Goal: Find specific page/section: Find specific page/section

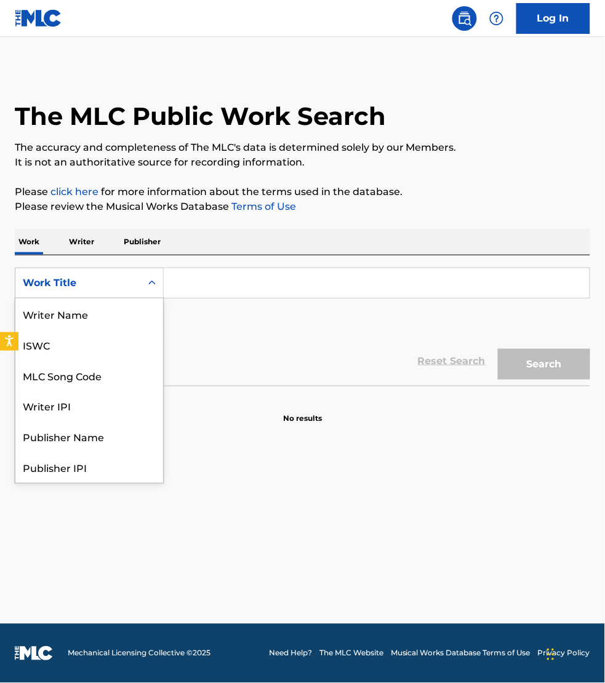
click at [95, 277] on div "Work Title" at bounding box center [78, 283] width 111 height 15
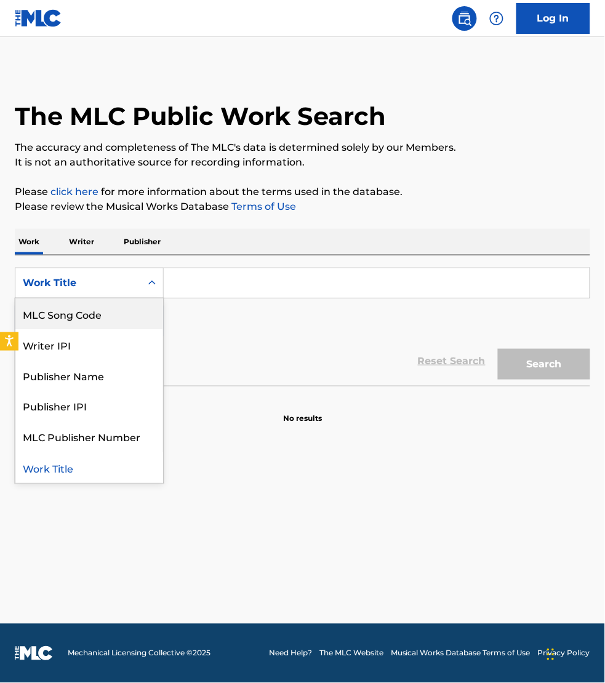
click at [90, 307] on div "MLC Song Code" at bounding box center [89, 314] width 148 height 31
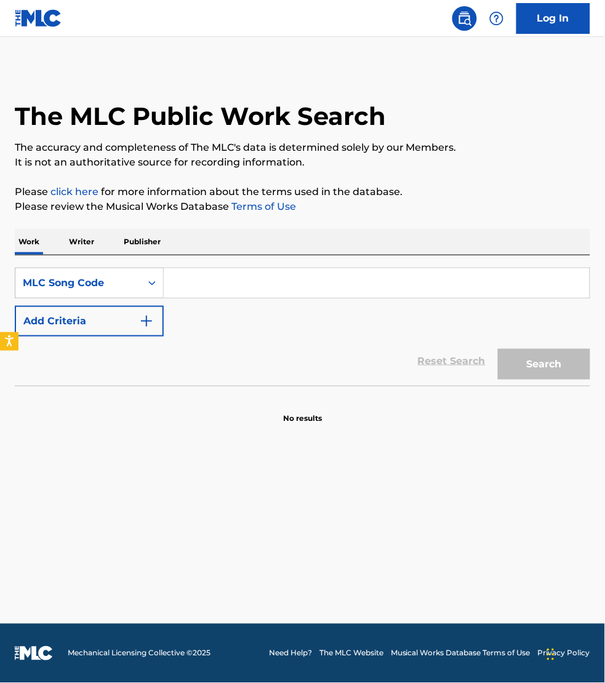
click at [209, 282] on input "Search Form" at bounding box center [377, 283] width 426 height 30
paste input "D80000"
type input "D80000"
click at [498, 349] on button "Search" at bounding box center [544, 364] width 92 height 31
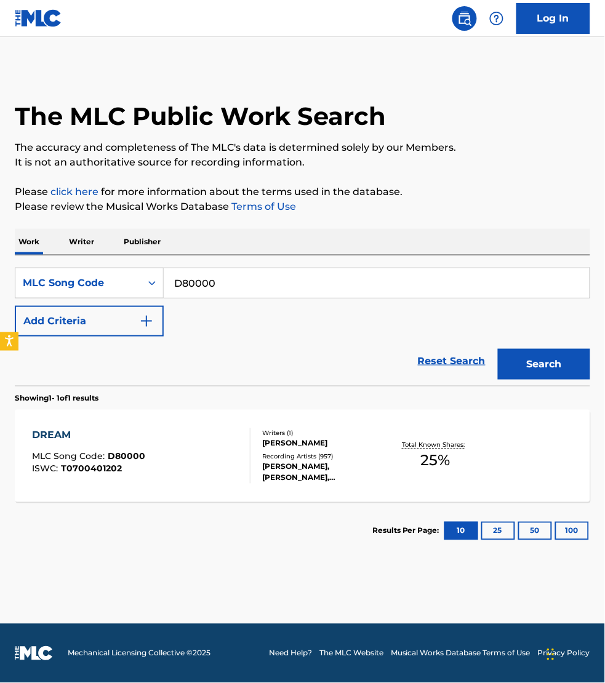
click at [205, 449] on div "DREAM MLC Song Code : D80000 ISWC : T0700401202" at bounding box center [141, 455] width 218 height 55
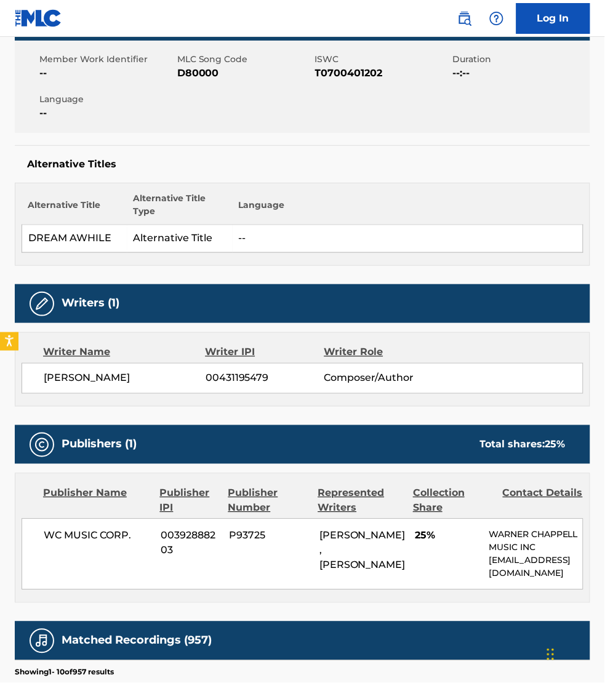
scroll to position [269, 0]
